Goal: Transaction & Acquisition: Purchase product/service

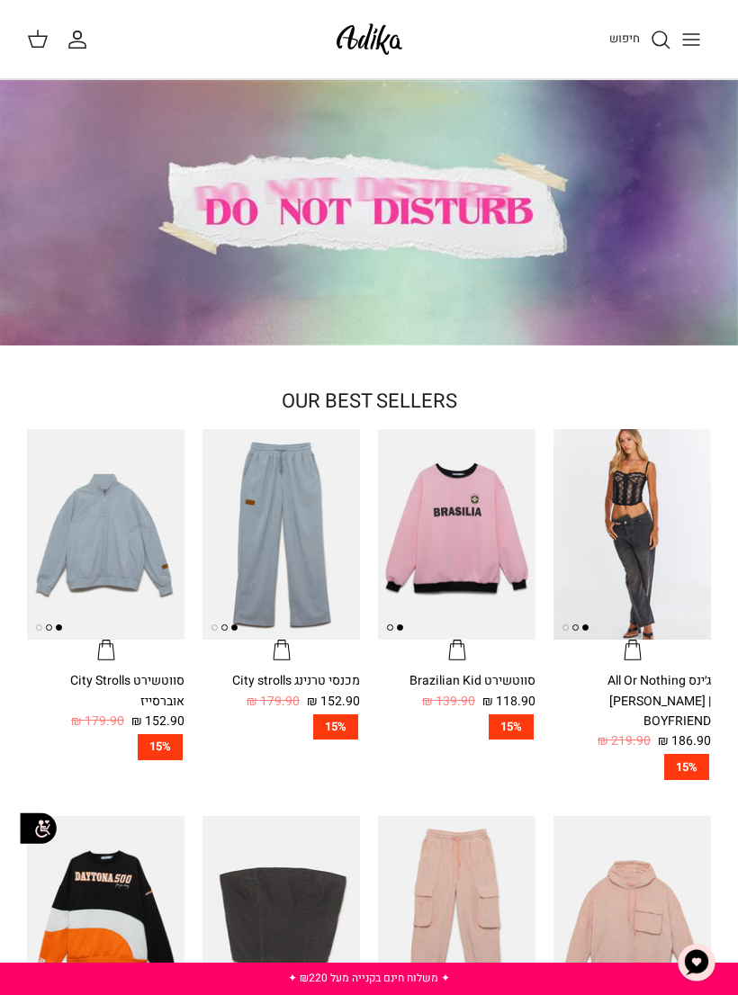
click at [702, 45] on button "Toggle menu" at bounding box center [691, 40] width 40 height 40
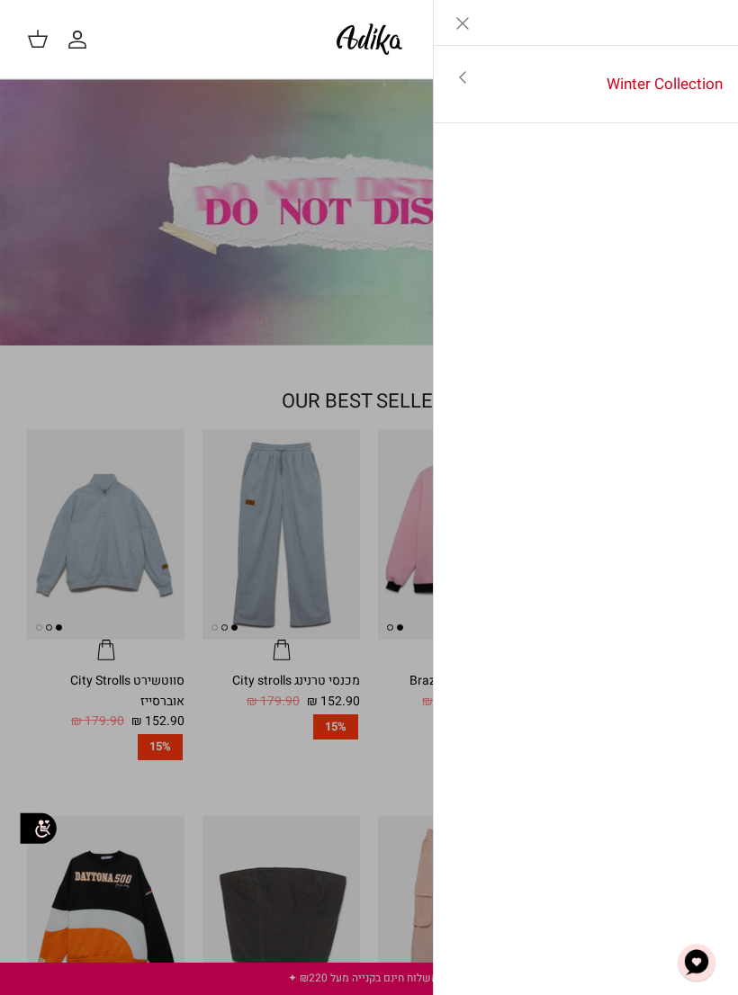
click at [454, 82] on icon "Toggle menu" at bounding box center [463, 78] width 22 height 22
click at [679, 67] on link "לכל הפריטים" at bounding box center [586, 78] width 287 height 45
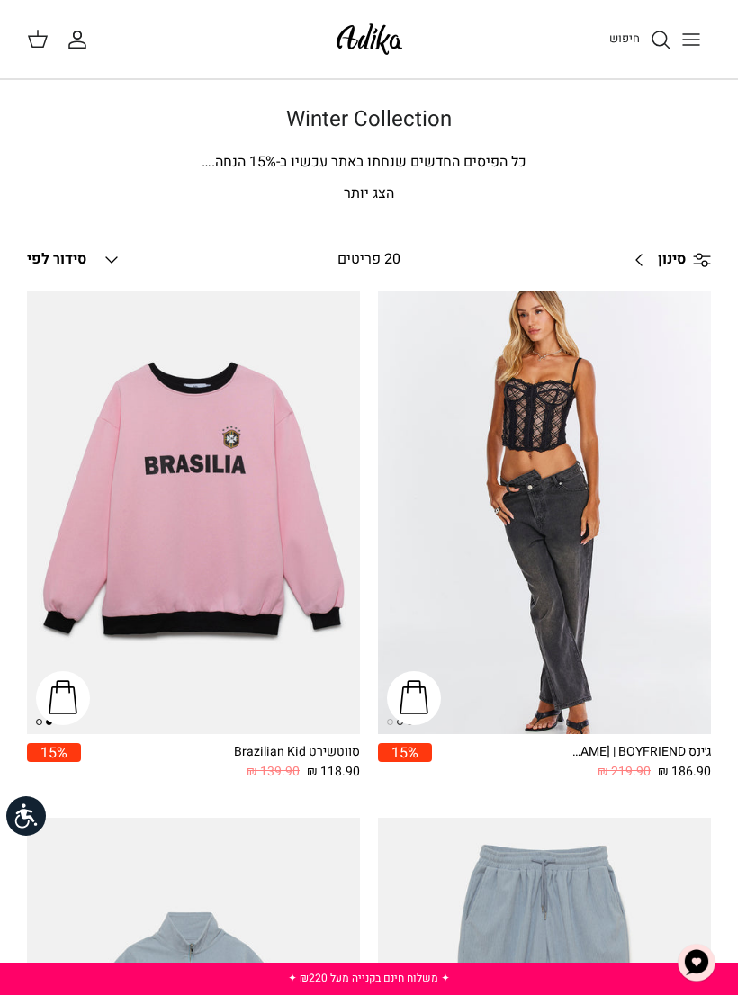
click at [696, 238] on link "סינון Right" at bounding box center [666, 259] width 89 height 43
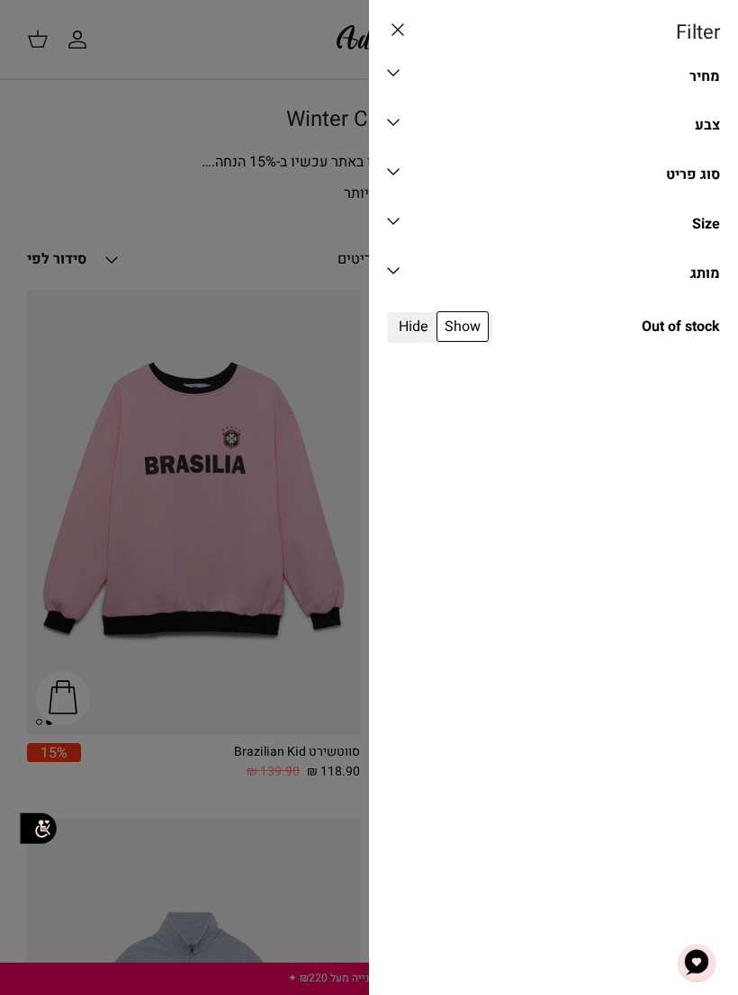
click at [714, 177] on div "סוג פריט" at bounding box center [693, 175] width 54 height 23
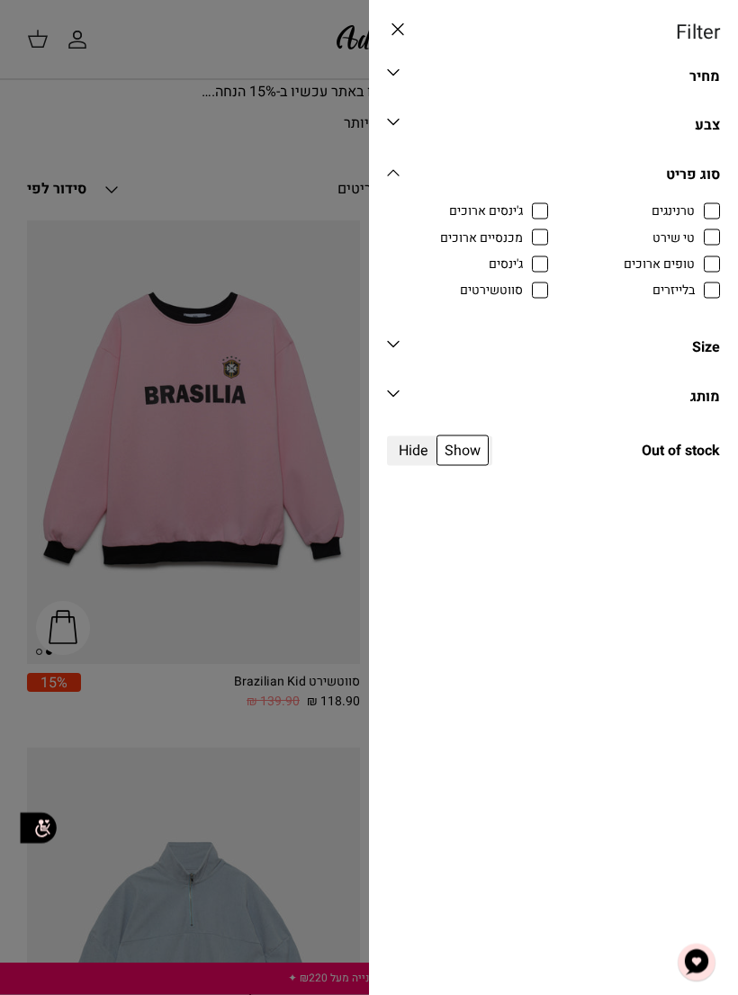
scroll to position [74, 0]
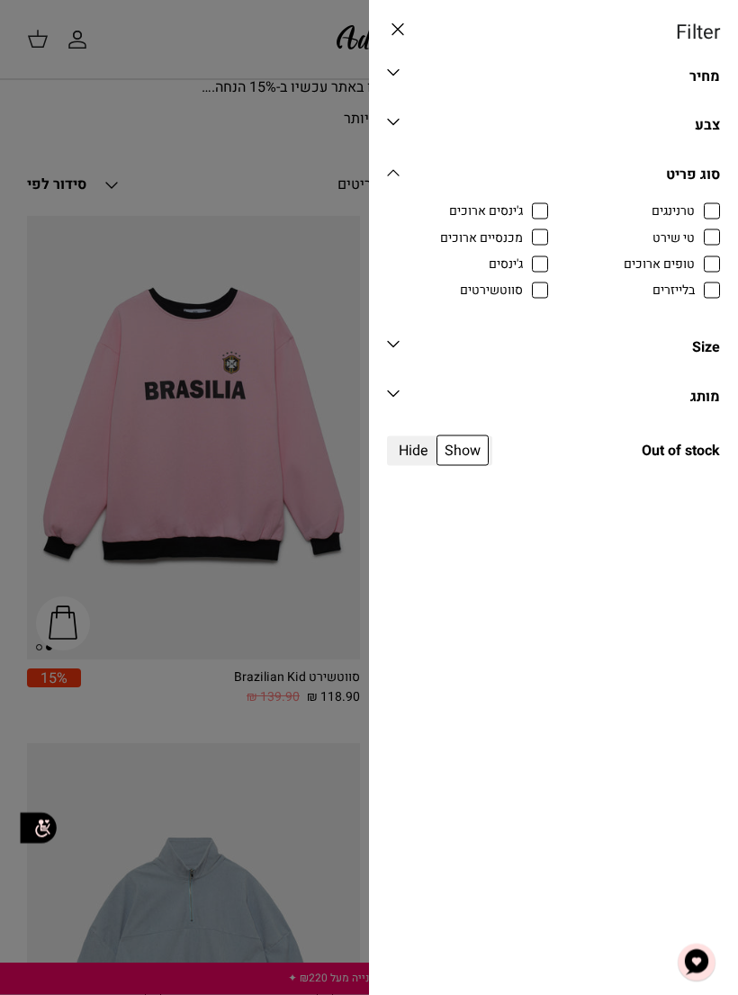
click at [306, 547] on link at bounding box center [369, 497] width 738 height 995
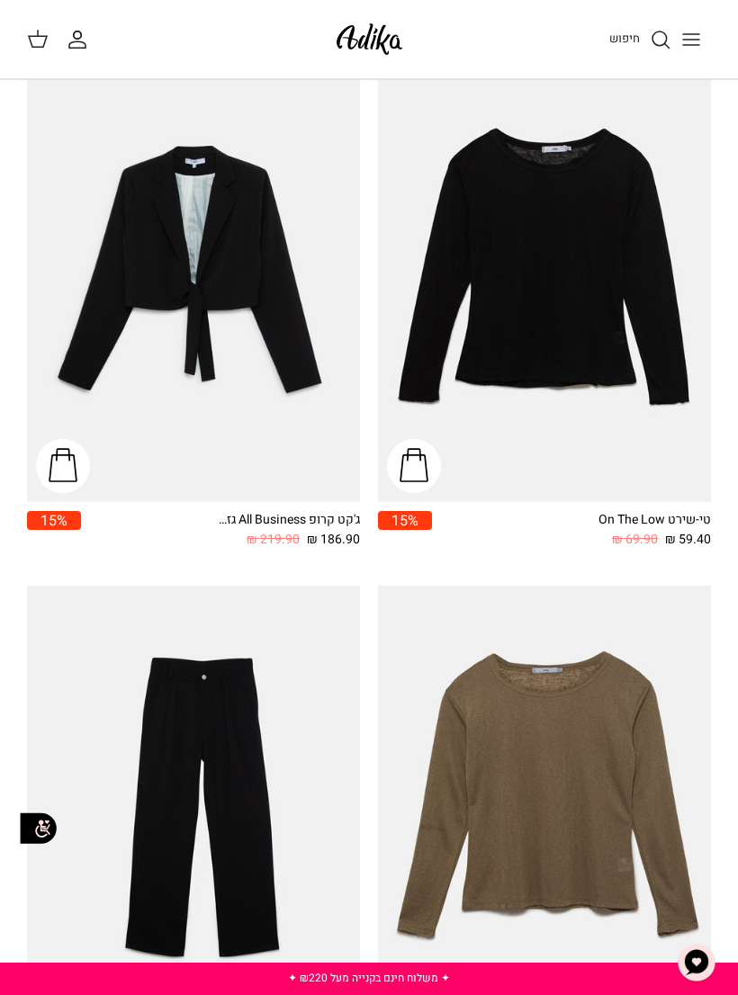
scroll to position [4453, 0]
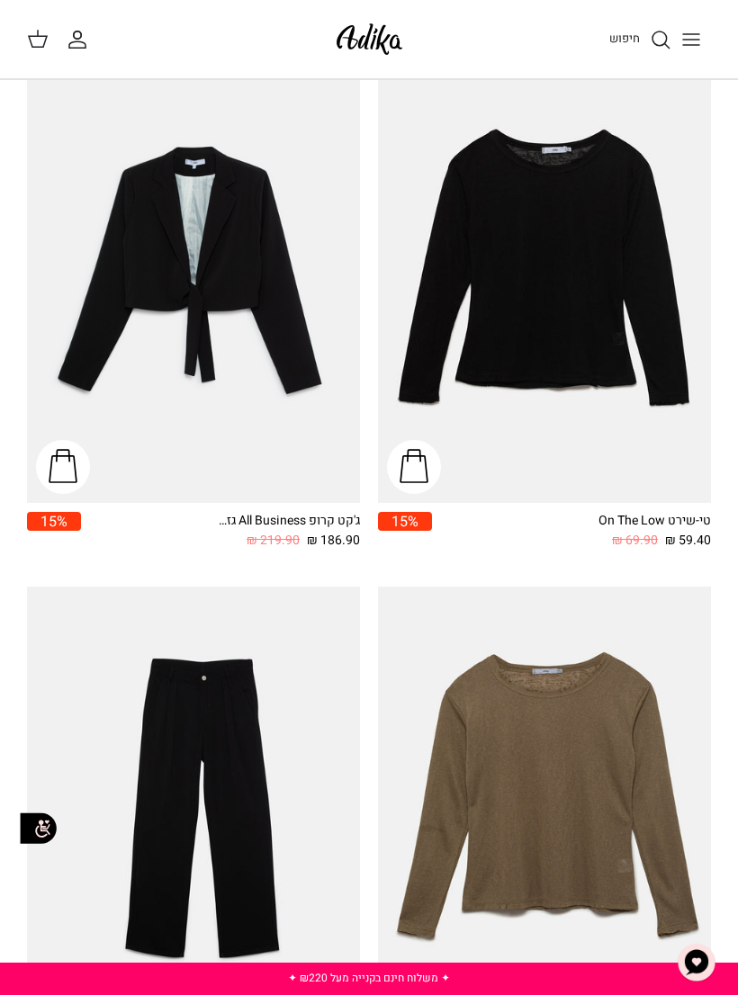
click at [642, 42] on link "חיפוש" at bounding box center [640, 40] width 62 height 22
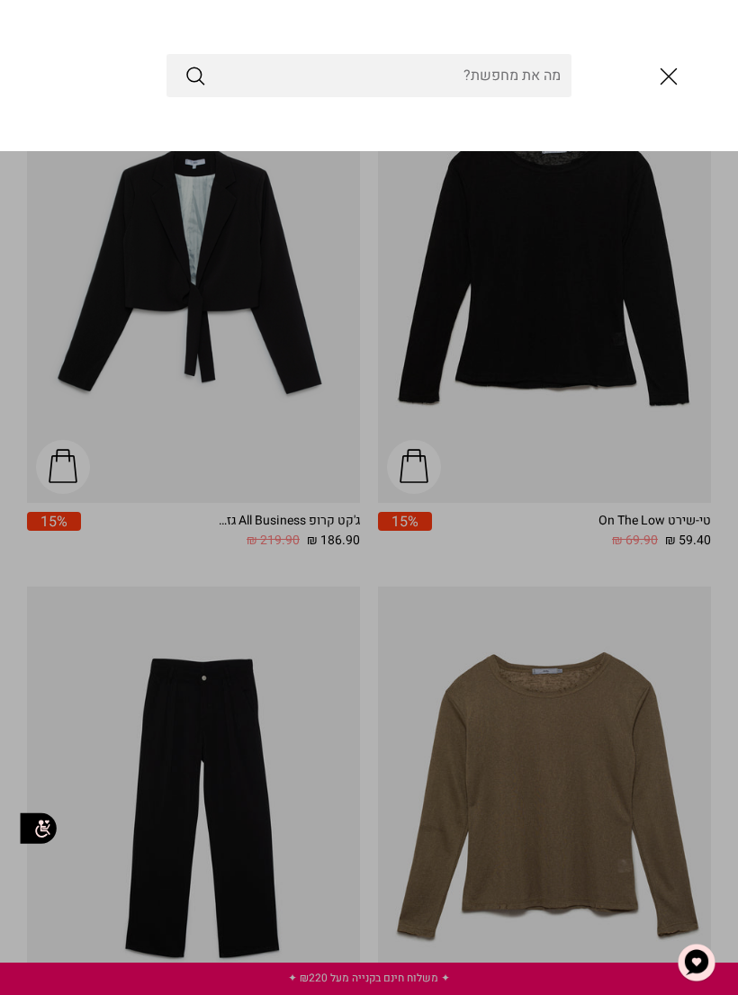
click at [499, 86] on input "Search Store" at bounding box center [368, 75] width 405 height 43
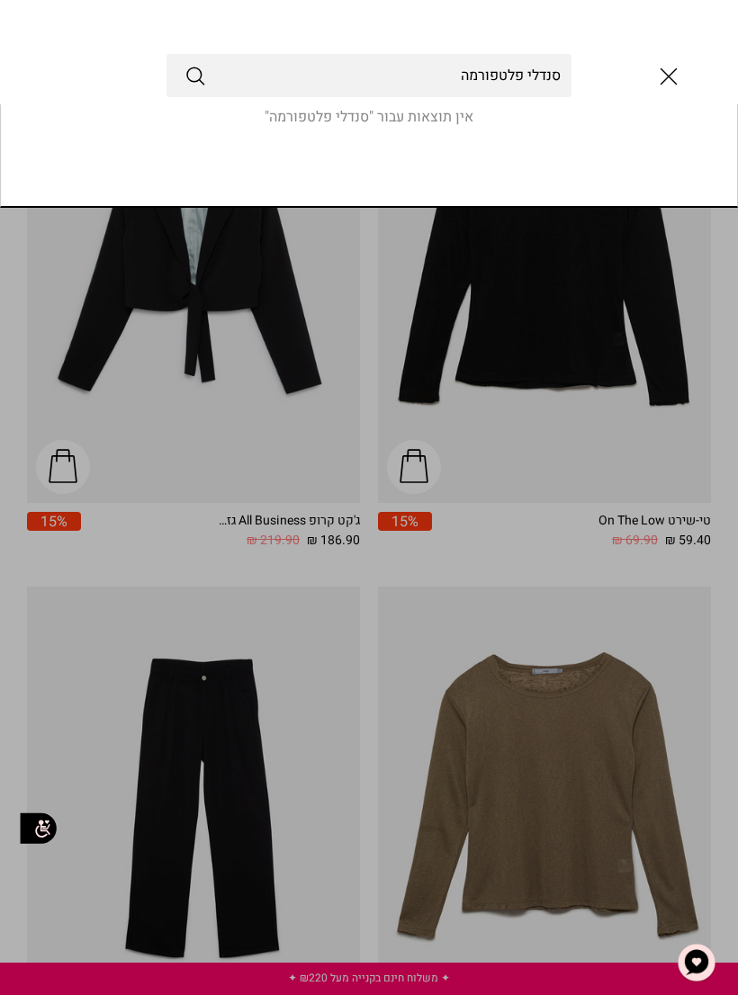
type input "סנדלי פלטפורמה"
click at [195, 76] on button "Submit" at bounding box center [195, 75] width 22 height 23
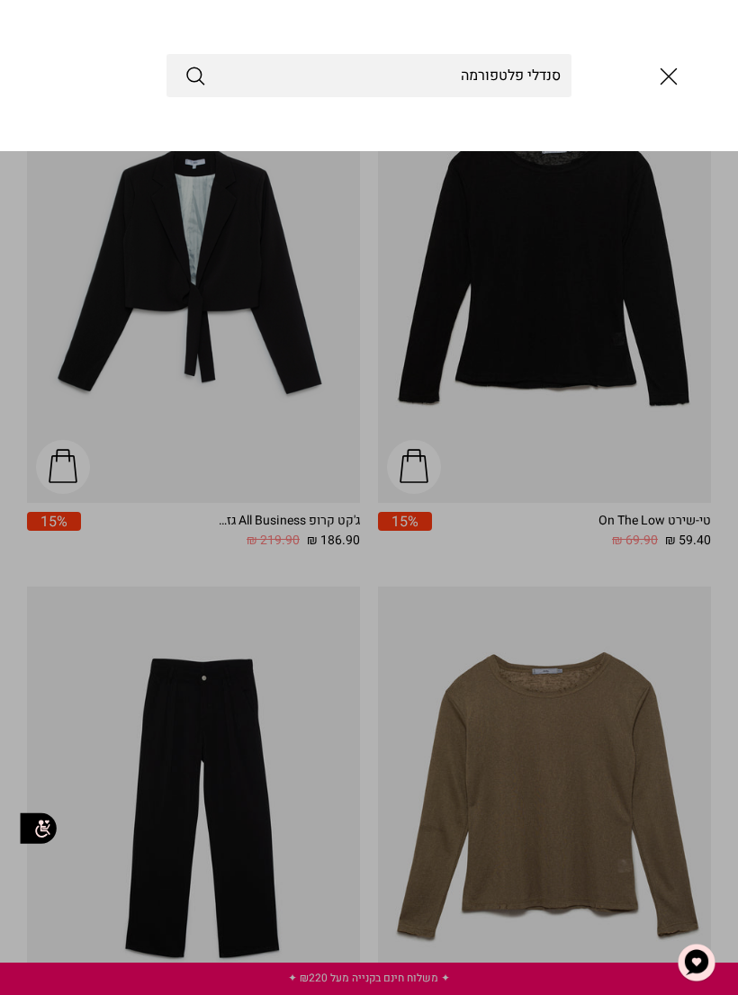
click at [441, 155] on link "Toggle menu" at bounding box center [369, 497] width 738 height 995
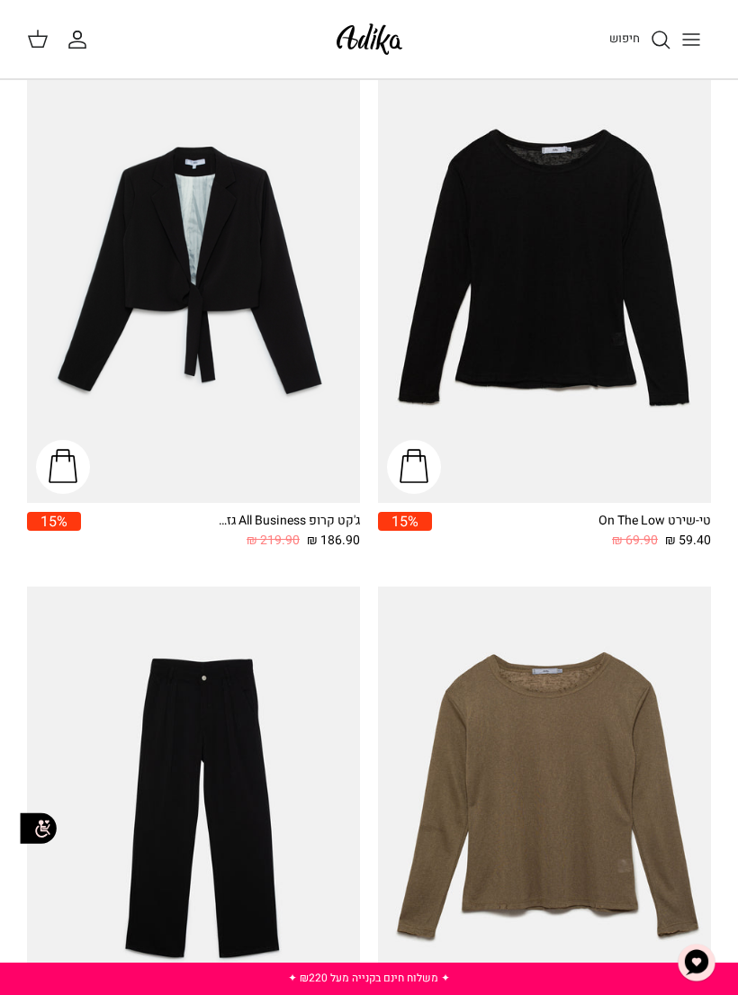
click at [564, 330] on img "טי-שירט On The Low" at bounding box center [544, 281] width 333 height 444
